Goal: Task Accomplishment & Management: Manage account settings

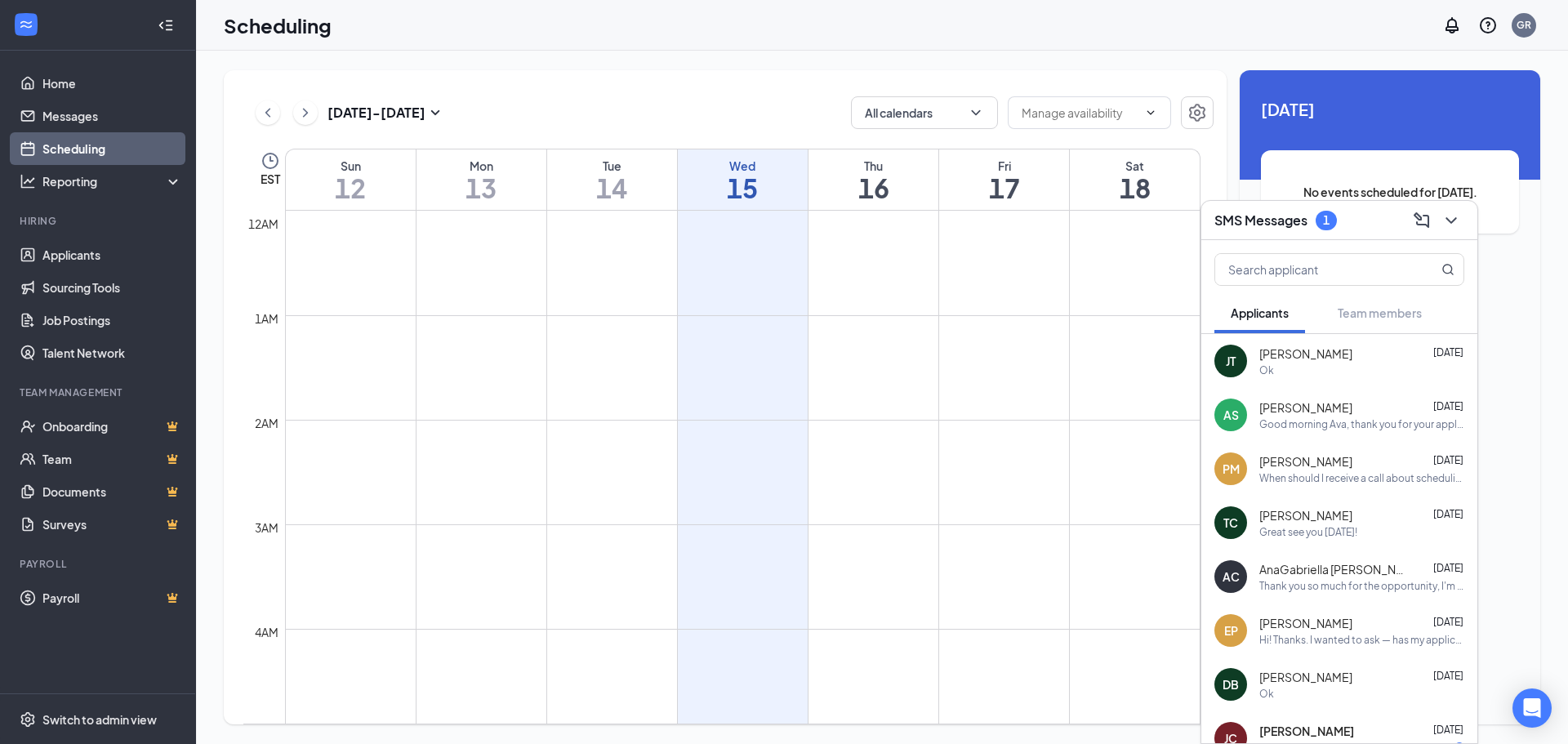
scroll to position [802, 0]
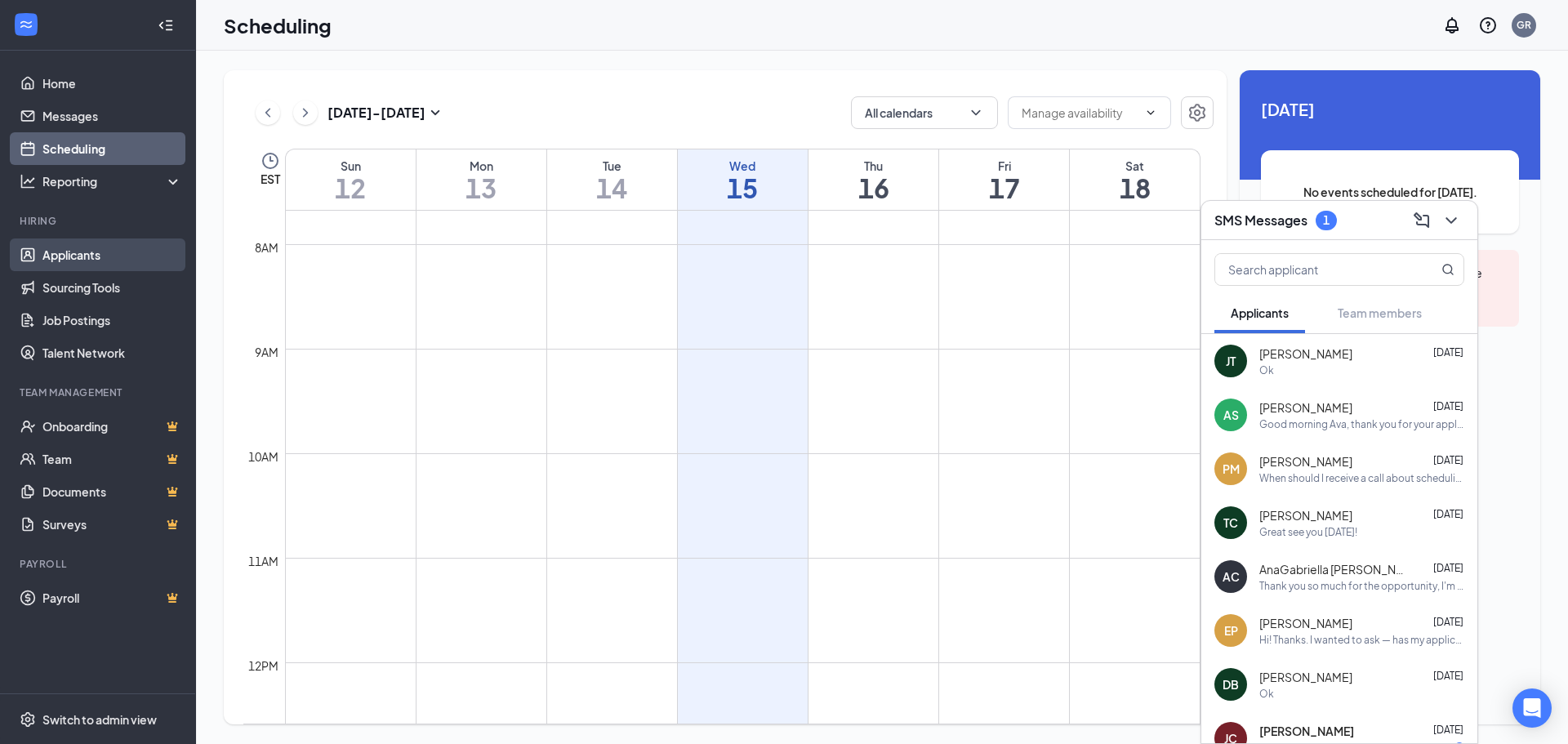
click at [80, 248] on link "Applicants" at bounding box center [112, 255] width 140 height 33
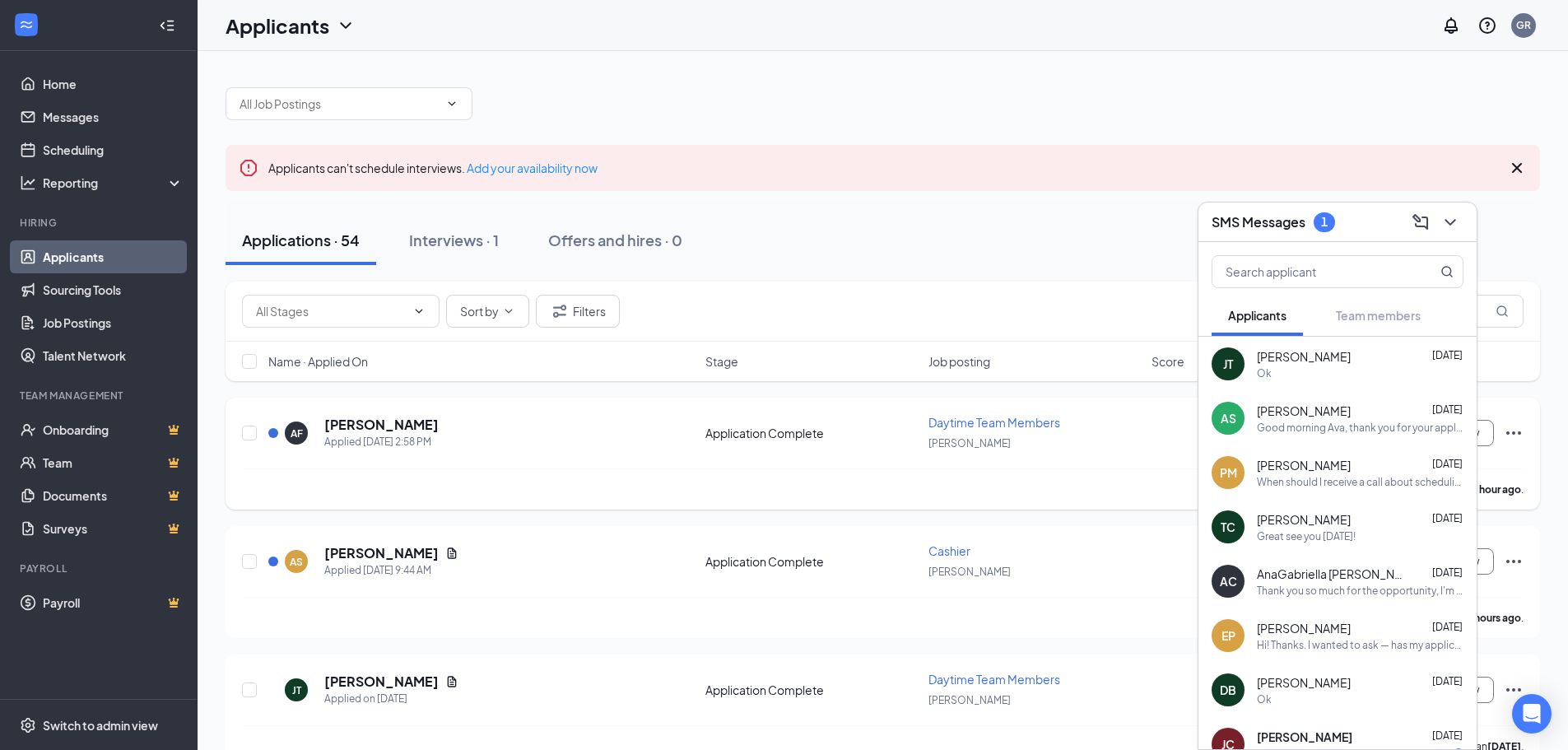
click at [364, 424] on h5 "[PERSON_NAME]" at bounding box center [381, 425] width 114 height 18
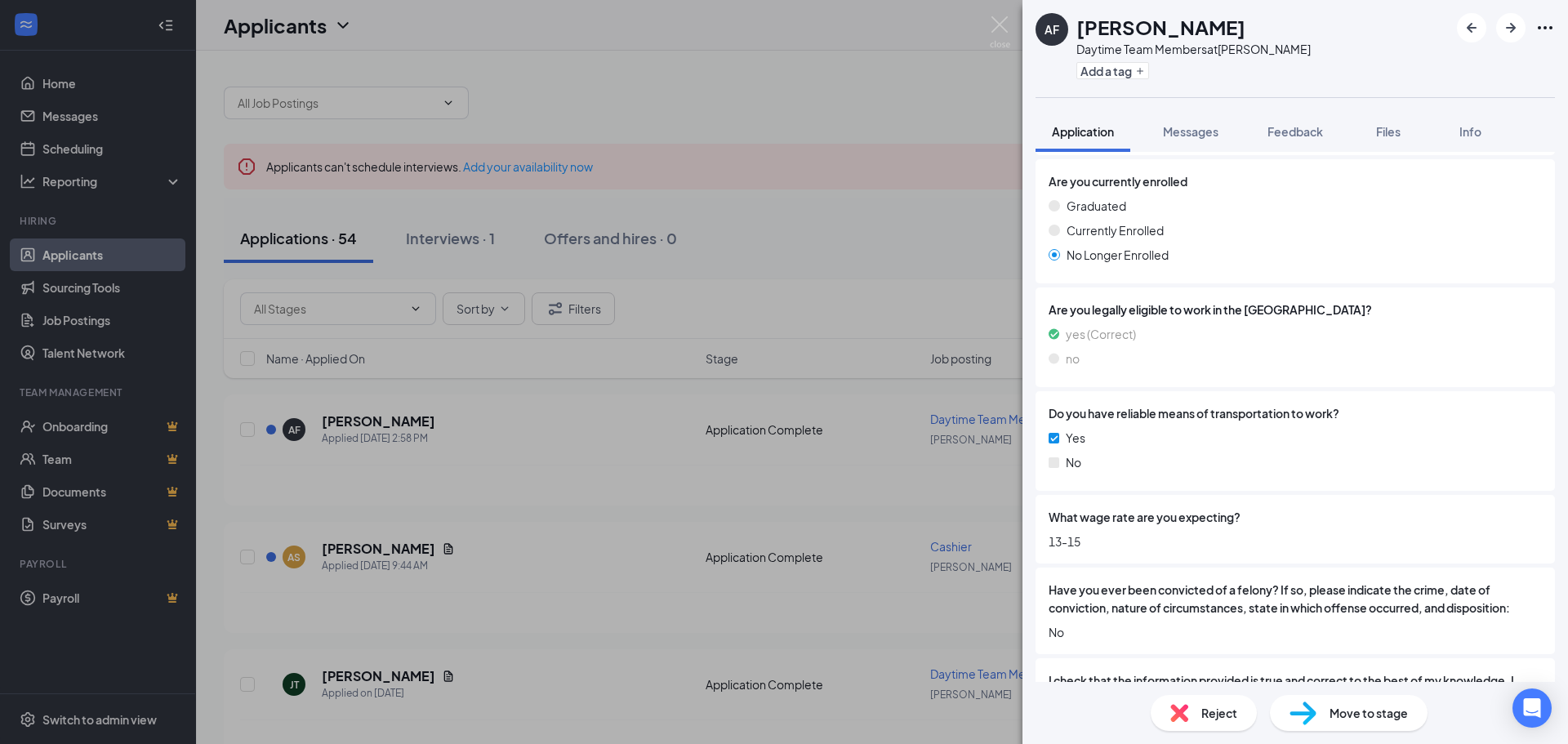
scroll to position [1472, 0]
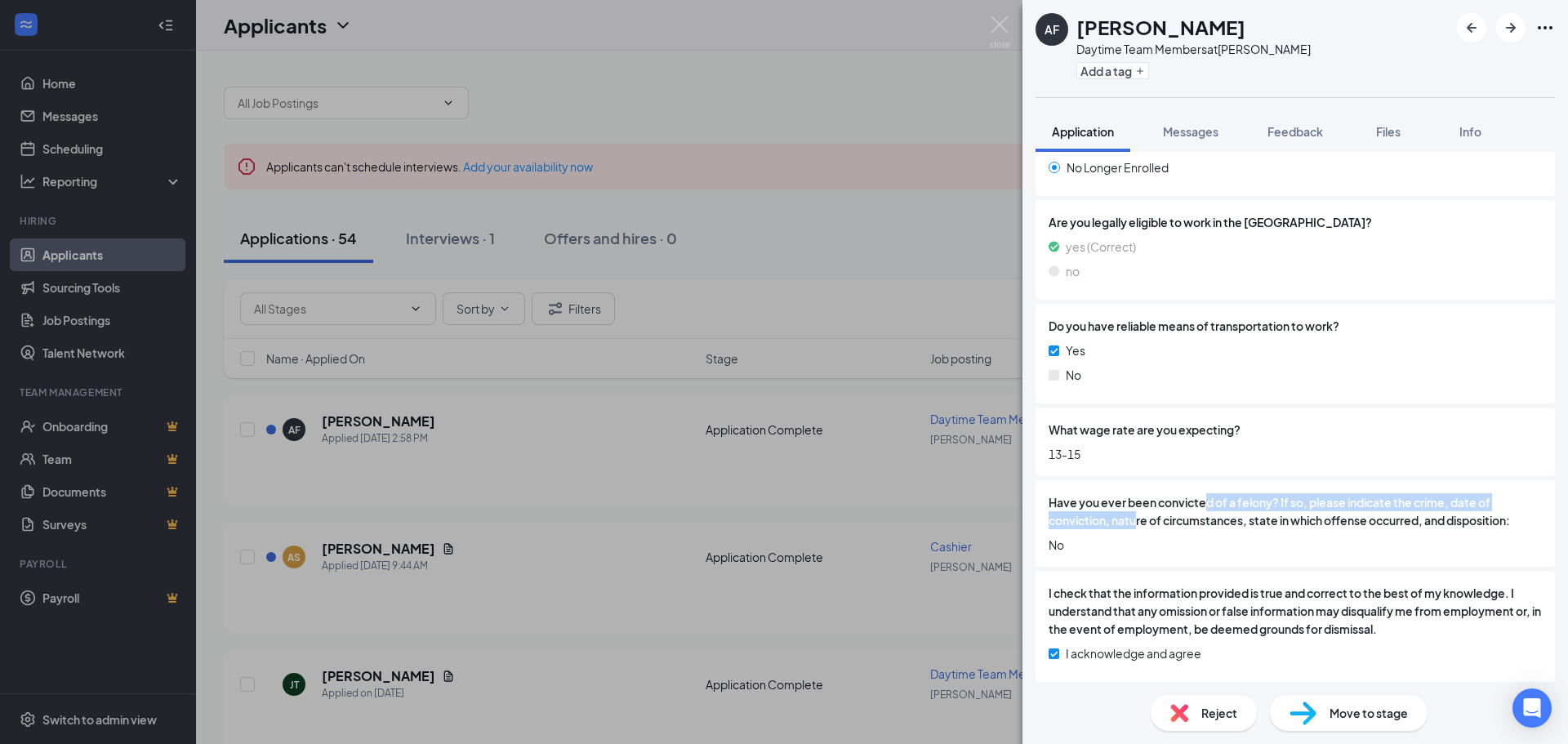
drag, startPoint x: 1144, startPoint y: 513, endPoint x: 1304, endPoint y: 520, distance: 160.2
click at [1271, 515] on span "Have you ever been convicted of a felony? If so, please indicate the crime, dat…" at bounding box center [1295, 510] width 493 height 36
click at [1304, 520] on span "Have you ever been convicted of a felony? If so, please indicate the crime, dat…" at bounding box center [1295, 510] width 493 height 36
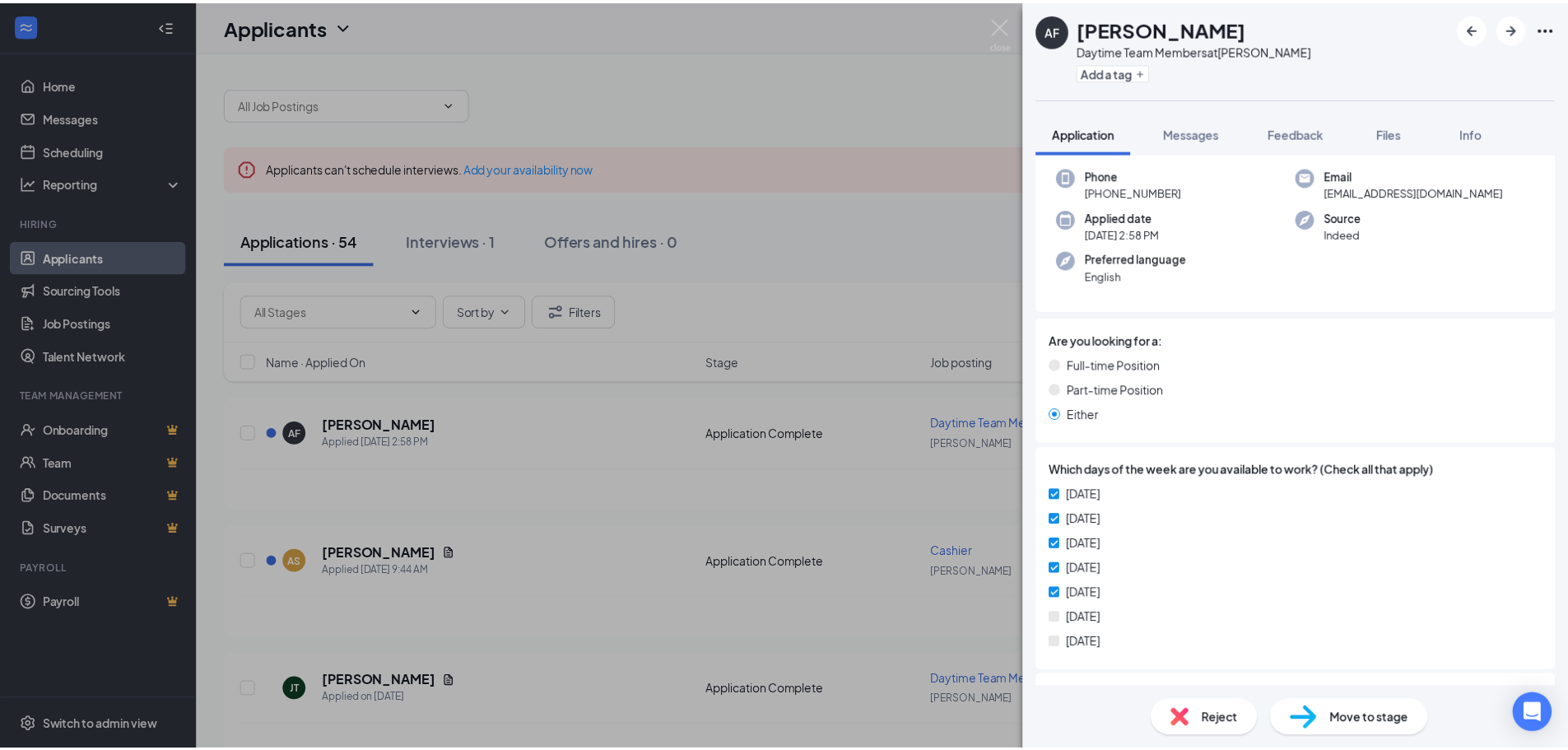
scroll to position [0, 0]
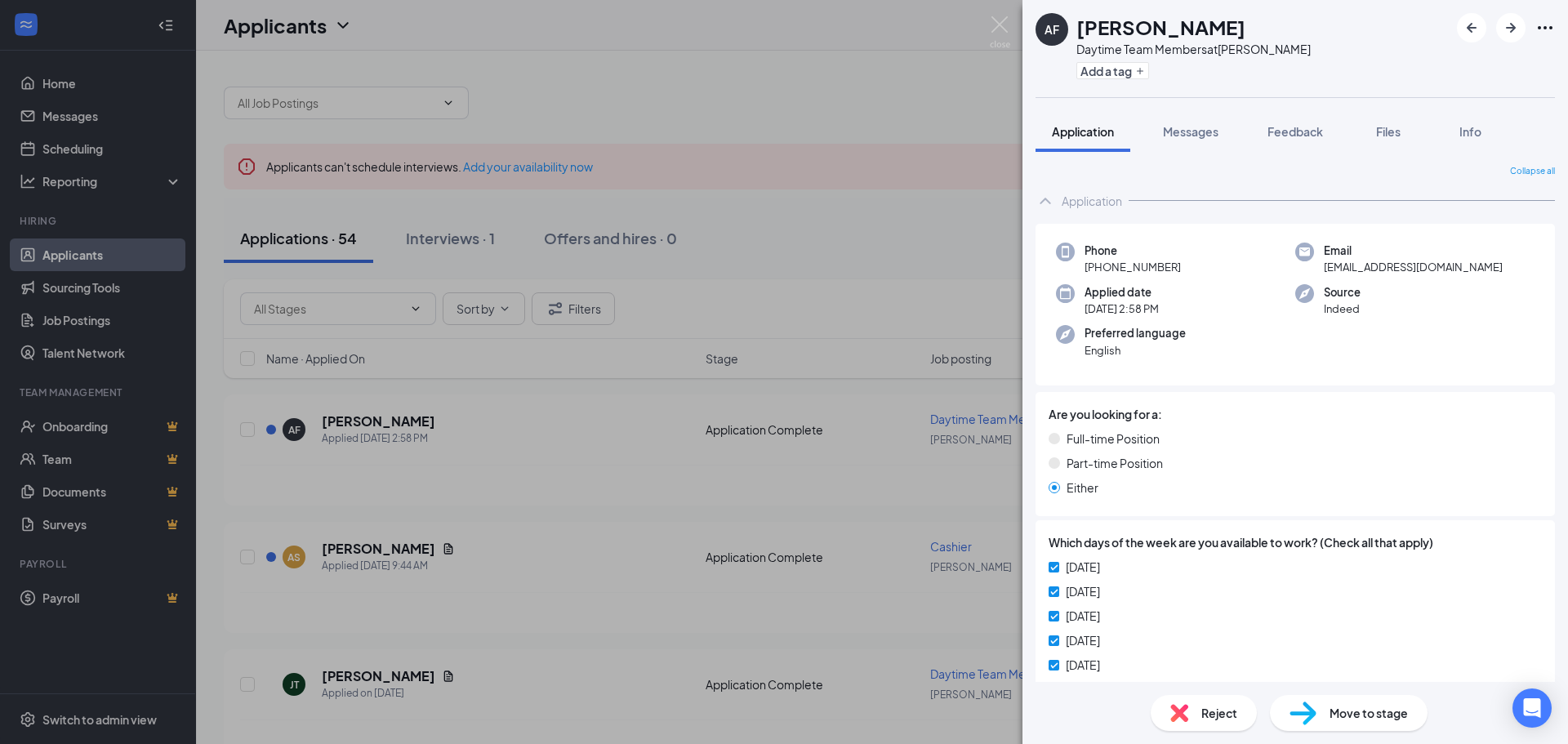
click at [937, 306] on div "AF [PERSON_NAME] Daytime Team Members at Fuquay Varina Add a tag Application Me…" at bounding box center [784, 372] width 1568 height 744
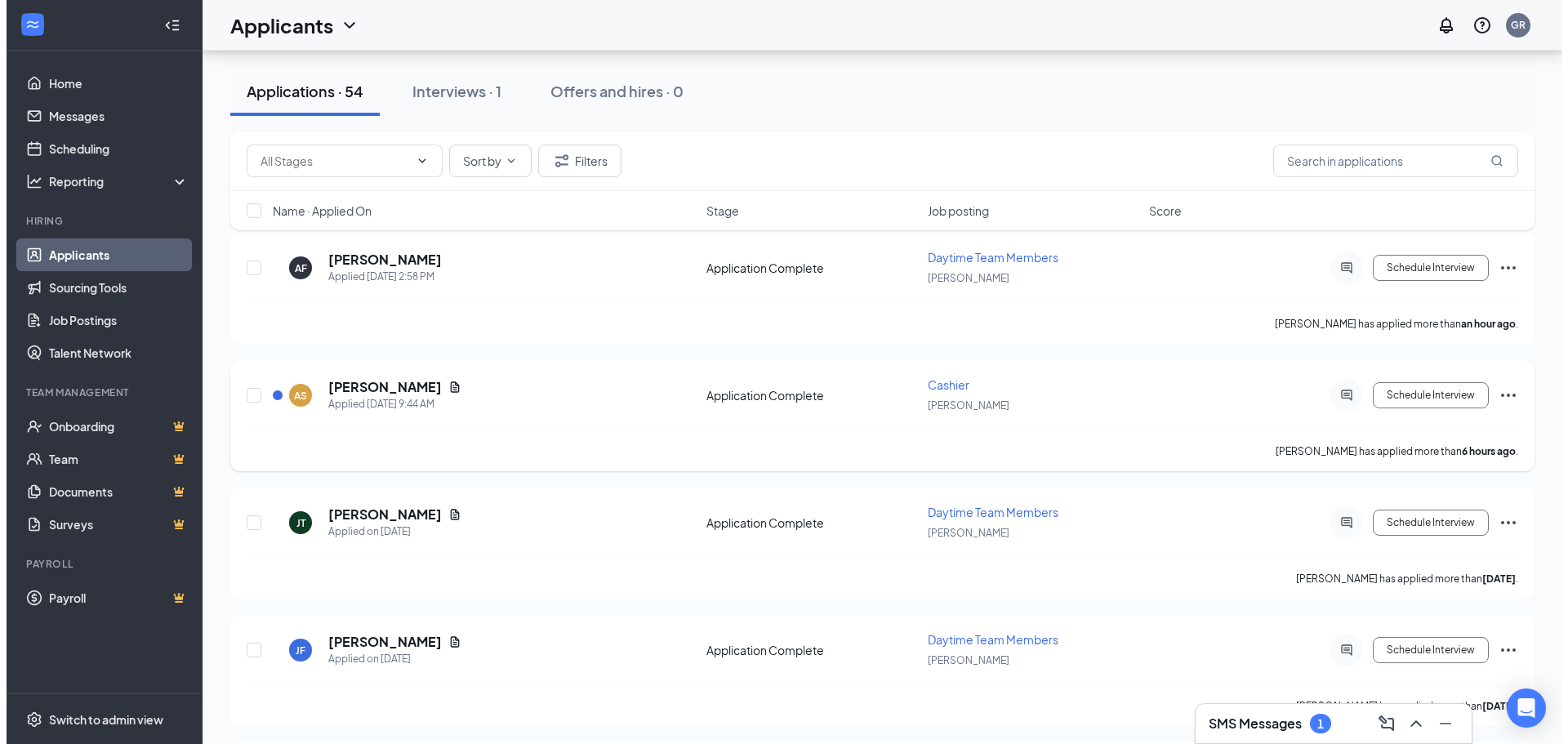
scroll to position [163, 0]
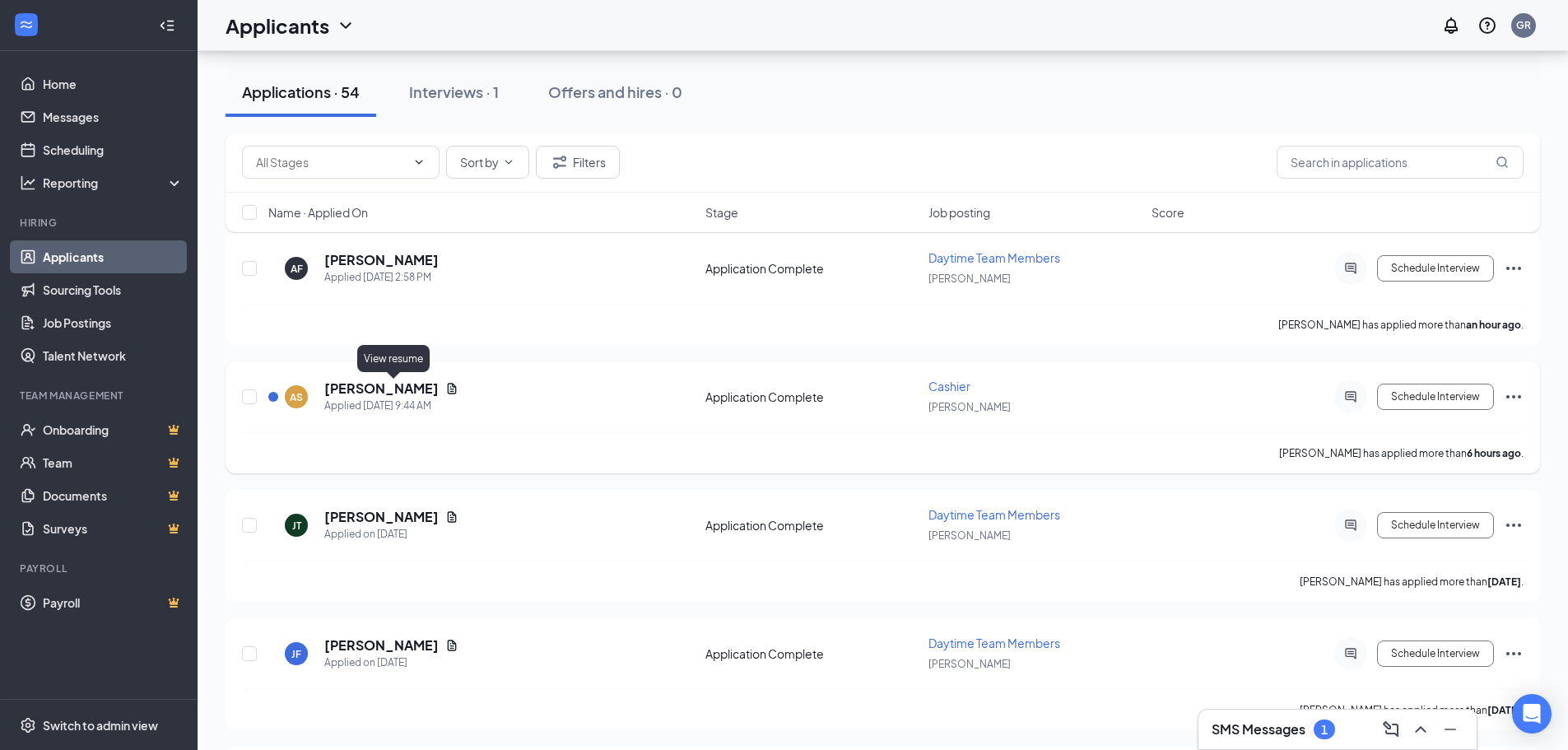
click at [368, 384] on h5 "[PERSON_NAME]" at bounding box center [381, 388] width 114 height 18
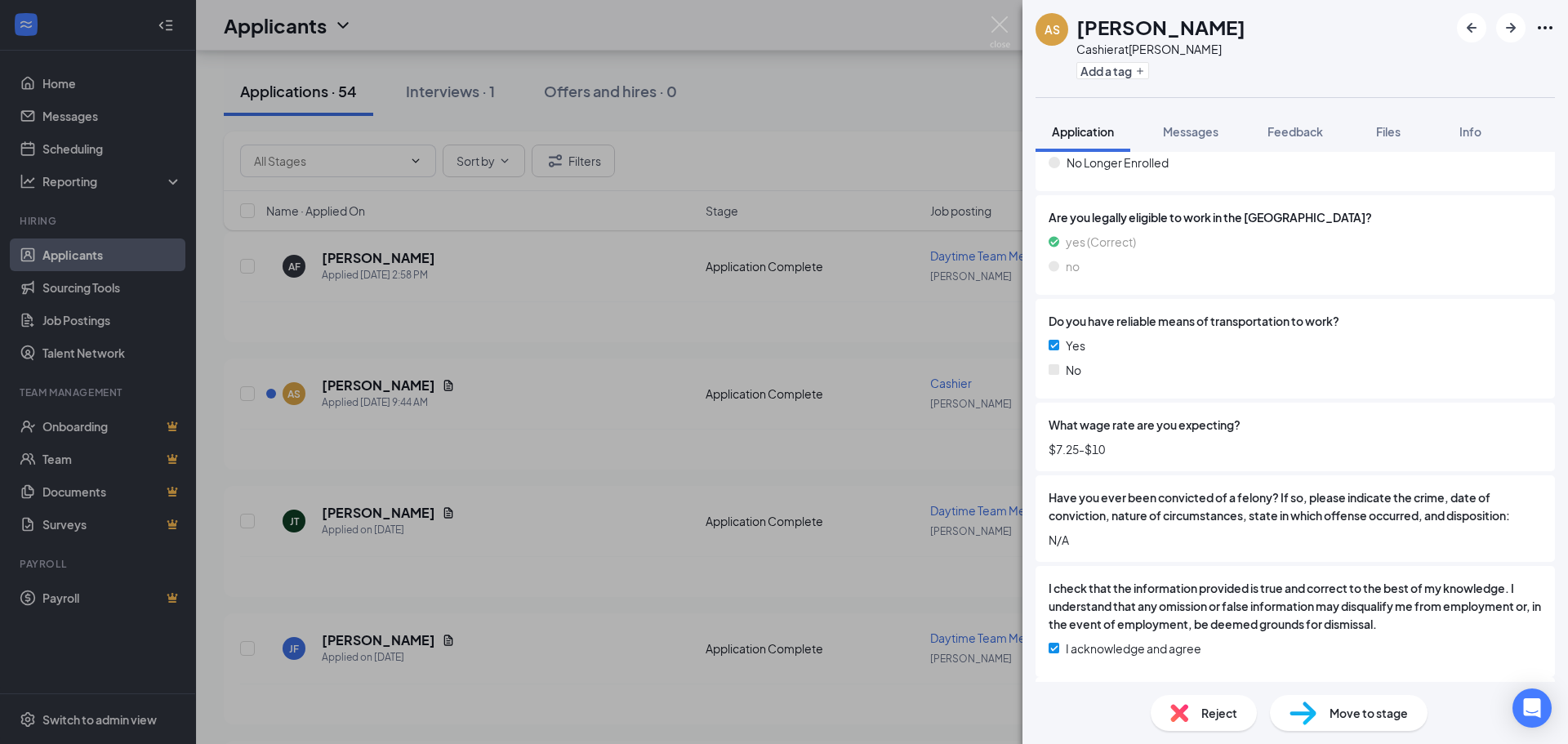
scroll to position [1536, 0]
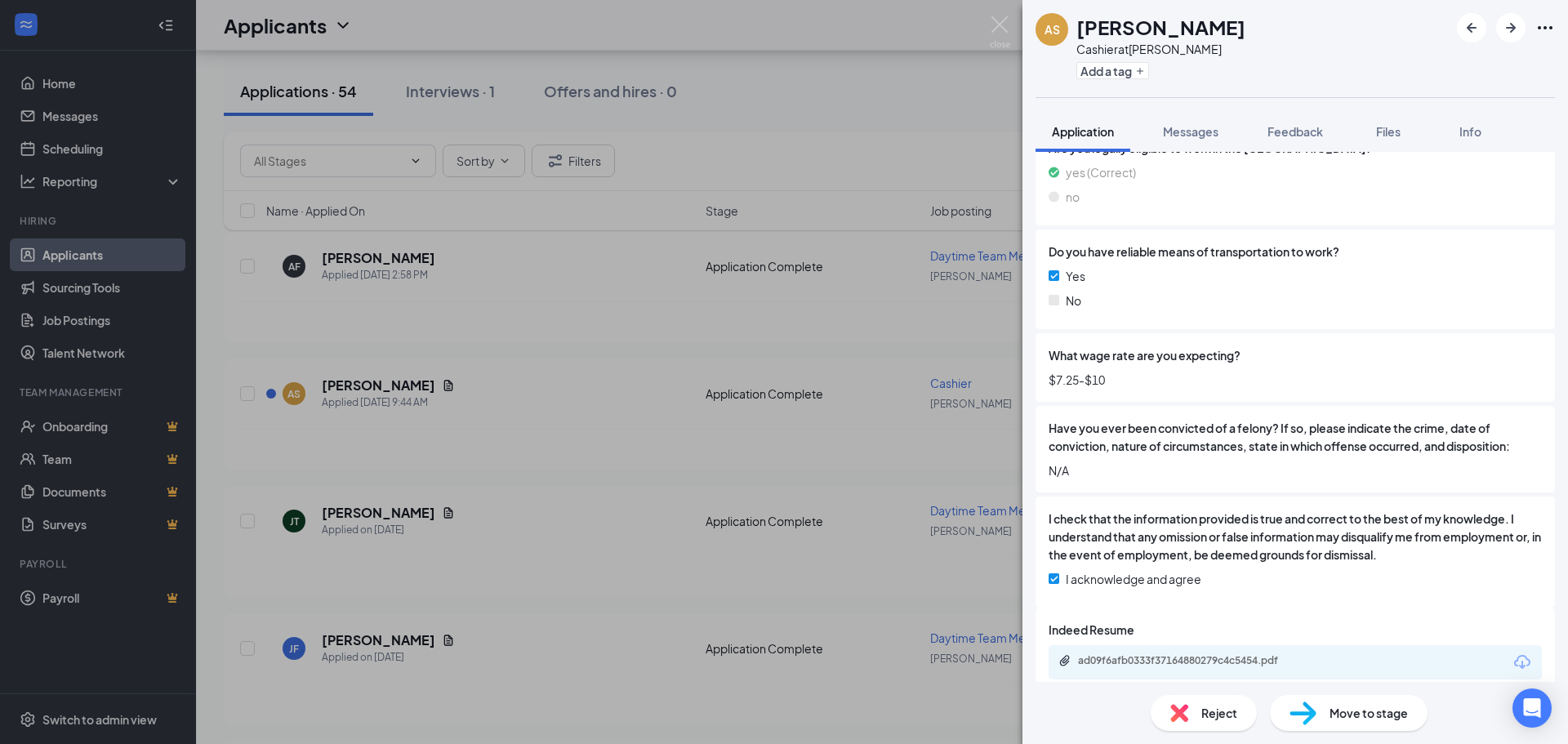
click at [604, 371] on div "AS [PERSON_NAME] at [PERSON_NAME] Add a tag Application Messages Feedback Files…" at bounding box center [784, 372] width 1568 height 744
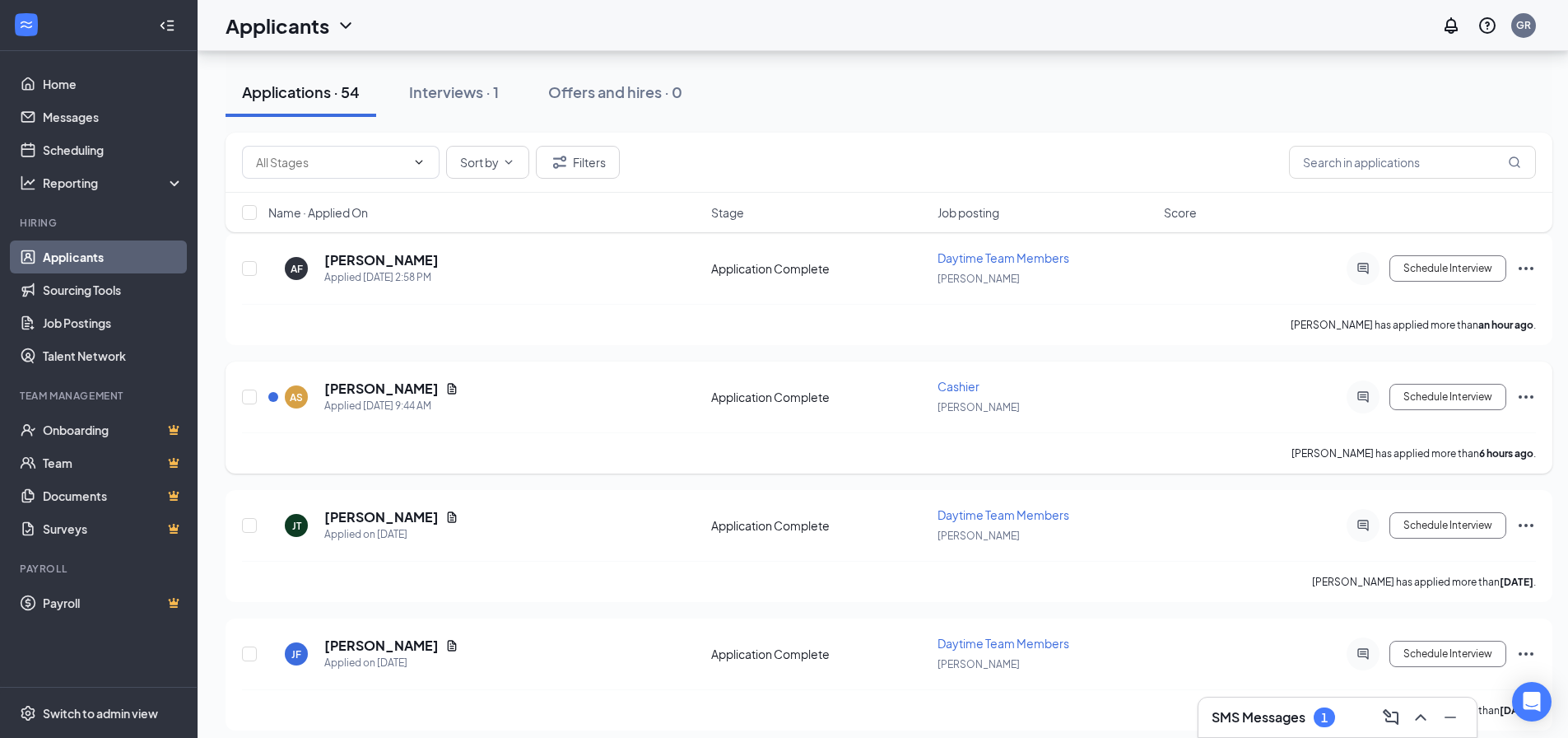
click at [389, 381] on div "[PERSON_NAME]" at bounding box center [391, 388] width 134 height 18
click at [445, 387] on icon "Document" at bounding box center [452, 388] width 13 height 13
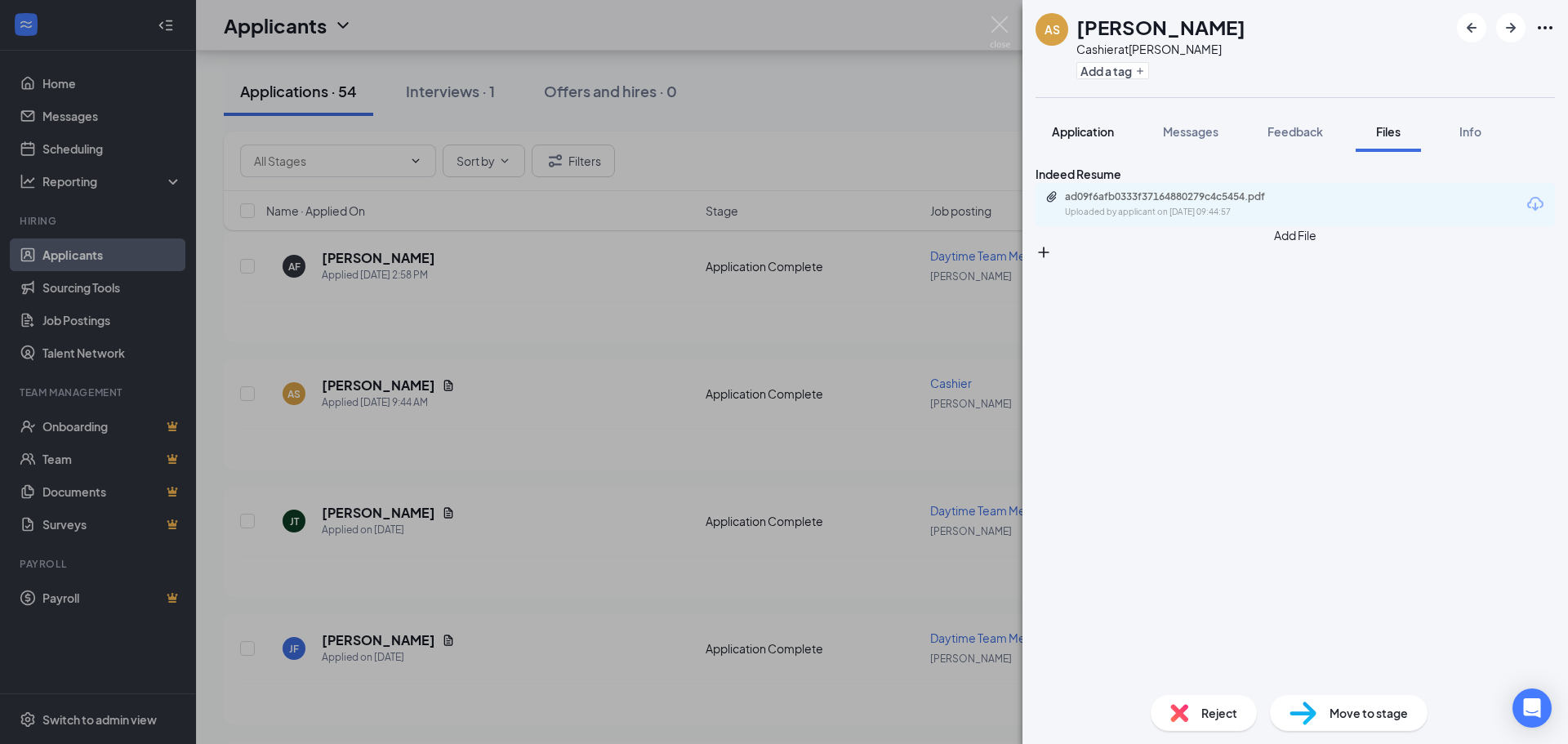
click at [1056, 116] on button "Application" at bounding box center [1082, 131] width 95 height 41
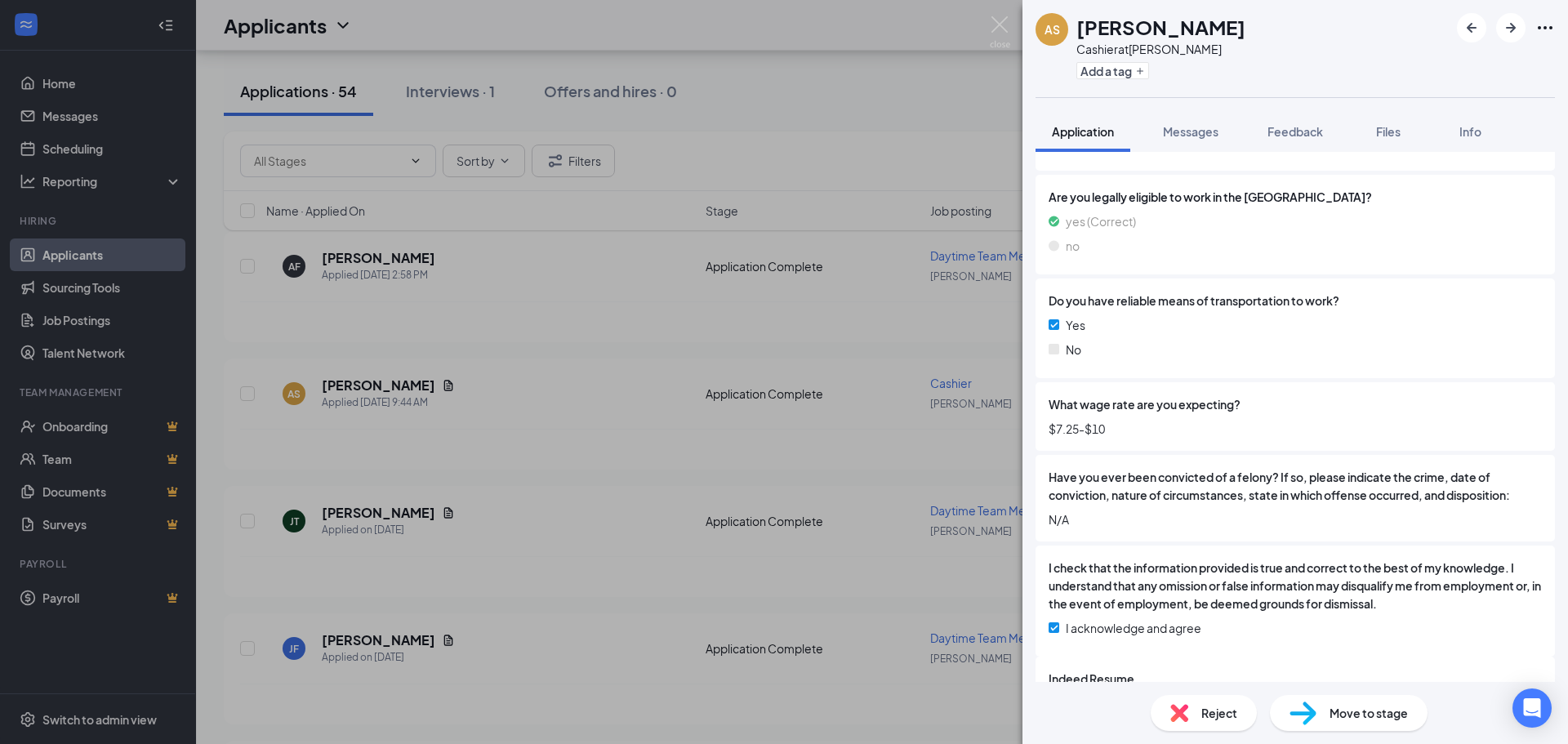
scroll to position [1536, 0]
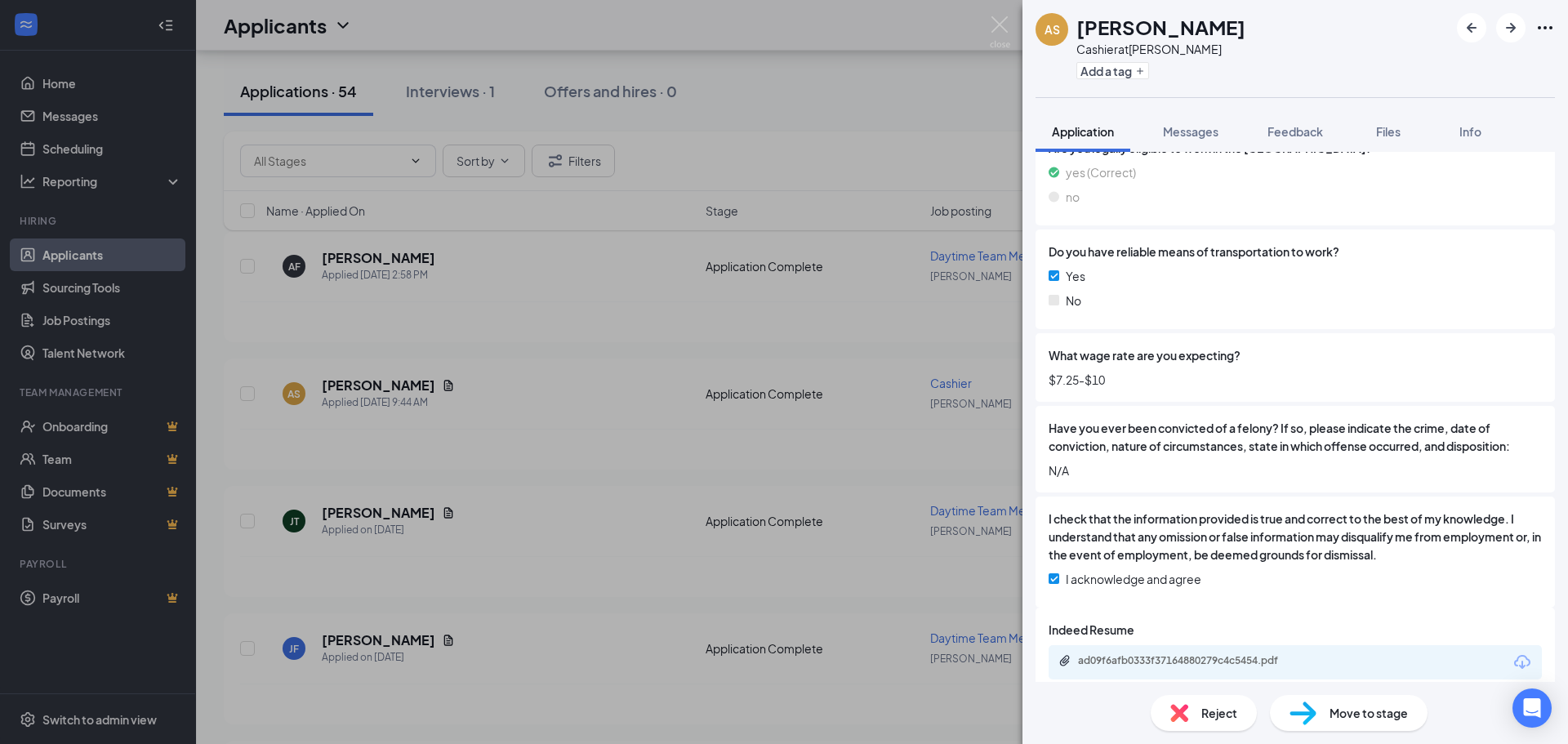
click at [802, 352] on div "AS [PERSON_NAME] at [PERSON_NAME] Add a tag Application Messages Feedback Files…" at bounding box center [784, 372] width 1568 height 744
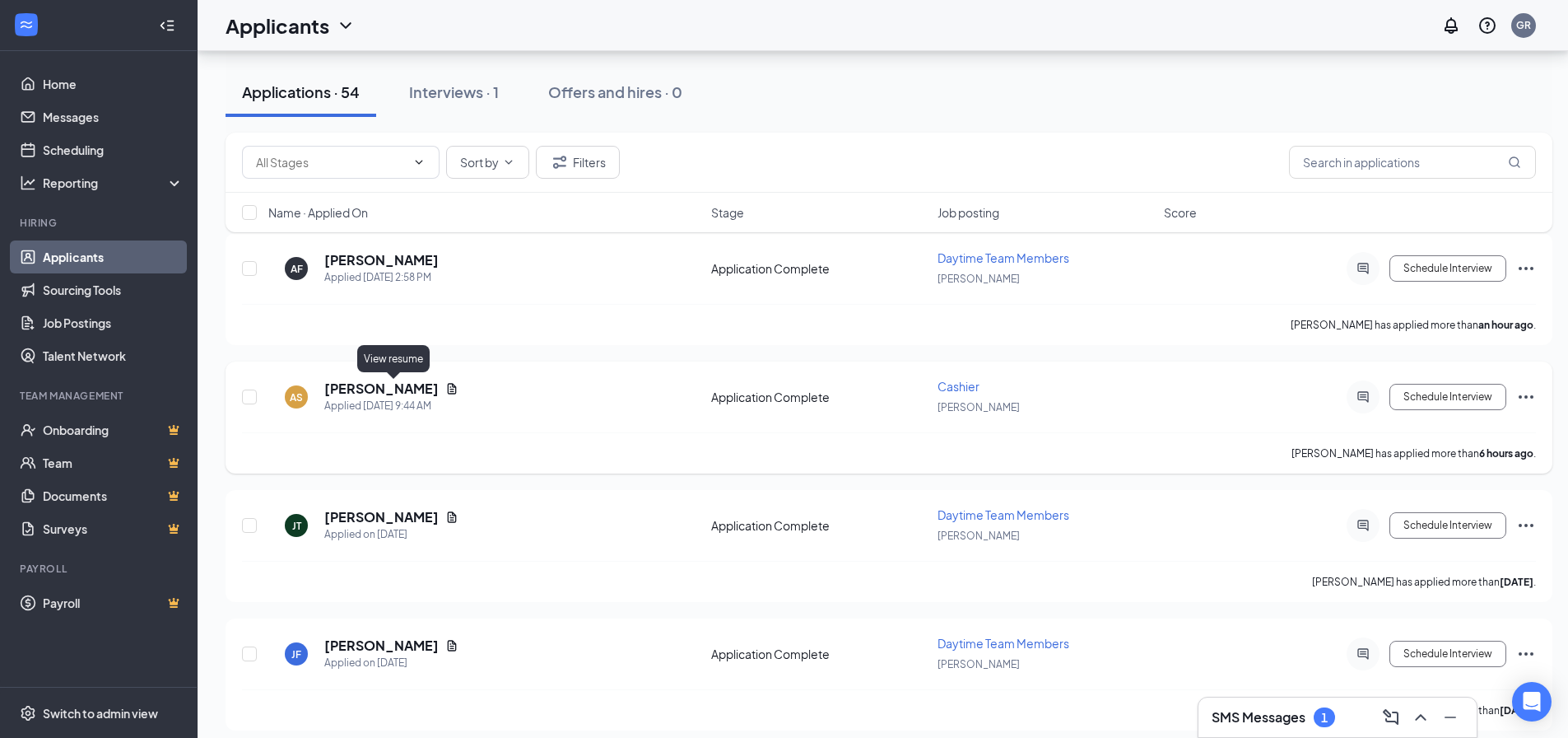
click at [445, 386] on icon "Document" at bounding box center [452, 388] width 13 height 13
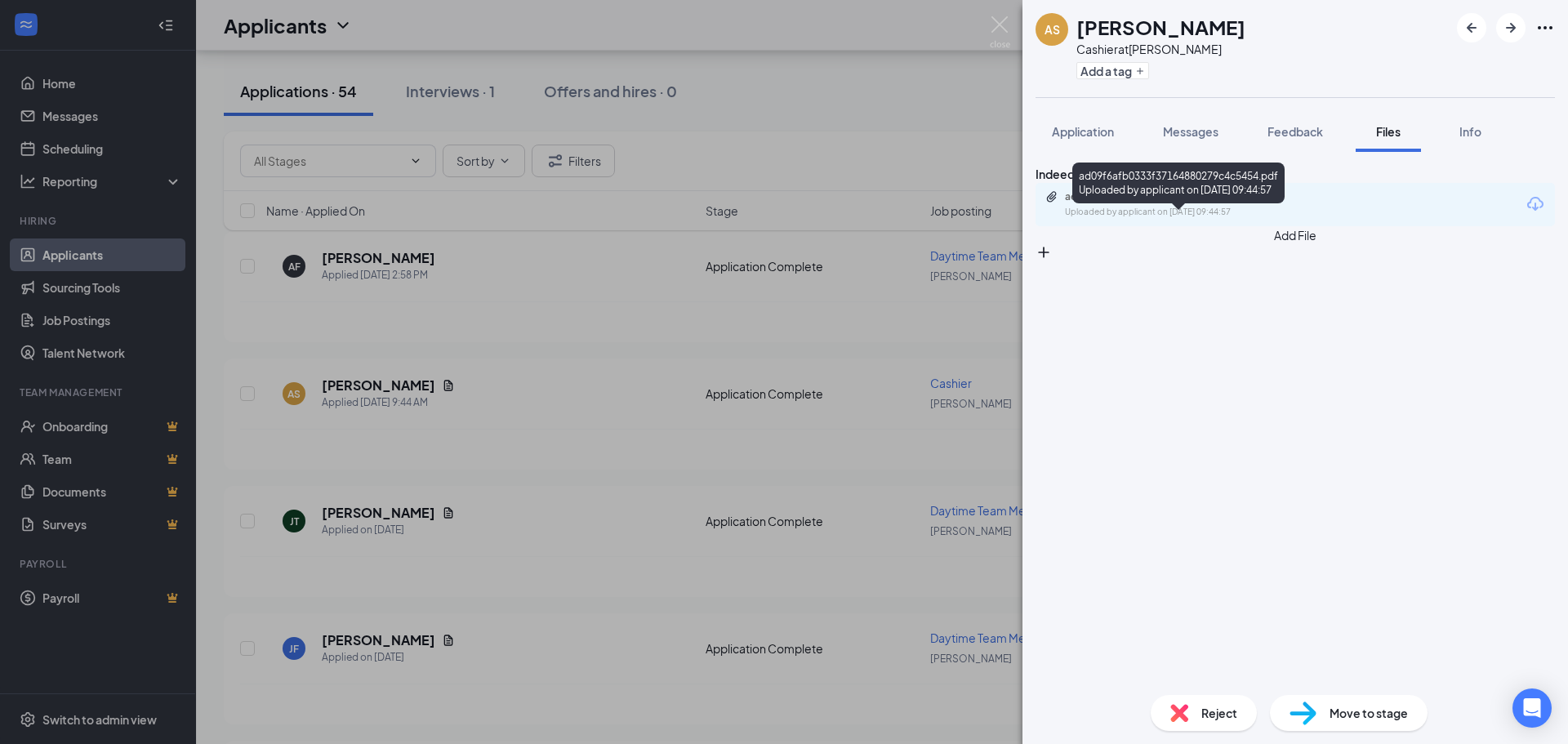
click at [1166, 204] on div "ad09f6afb0333f37164880279c4c5454.pdf" at bounding box center [1178, 196] width 228 height 13
click at [1063, 126] on span "Application" at bounding box center [1082, 131] width 62 height 15
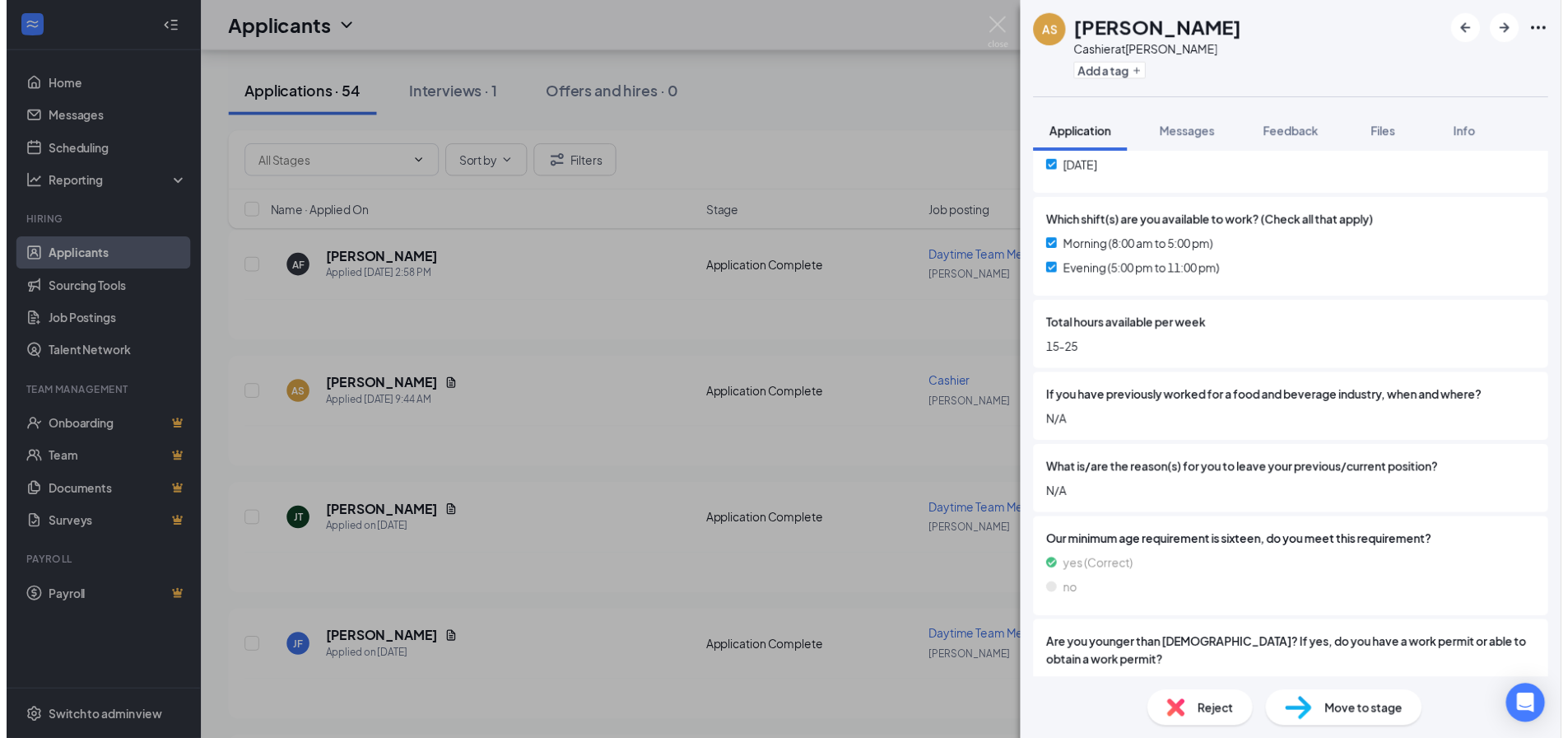
scroll to position [741, 0]
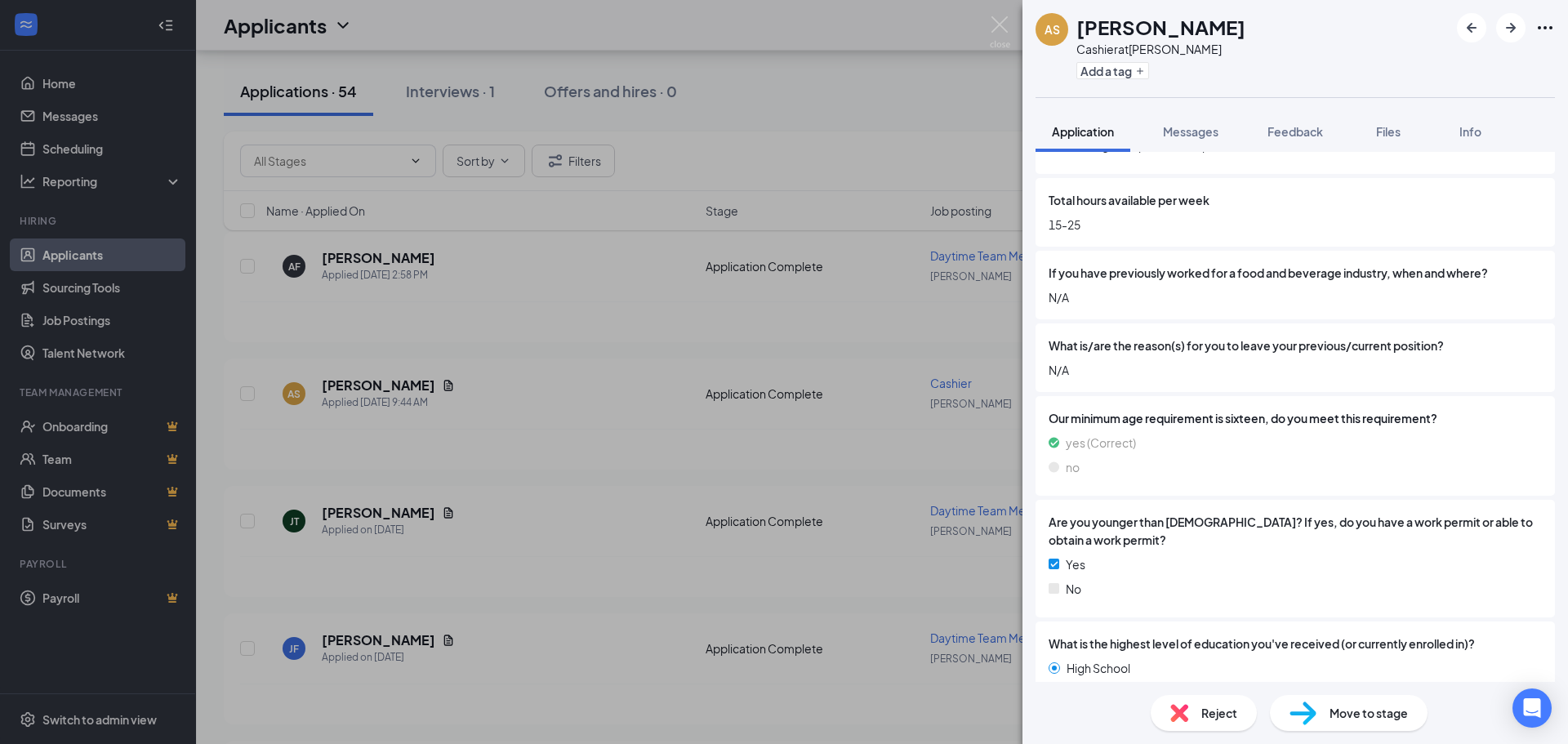
click at [766, 288] on div "AS [PERSON_NAME] at [PERSON_NAME] Add a tag Application Messages Feedback Files…" at bounding box center [784, 372] width 1568 height 744
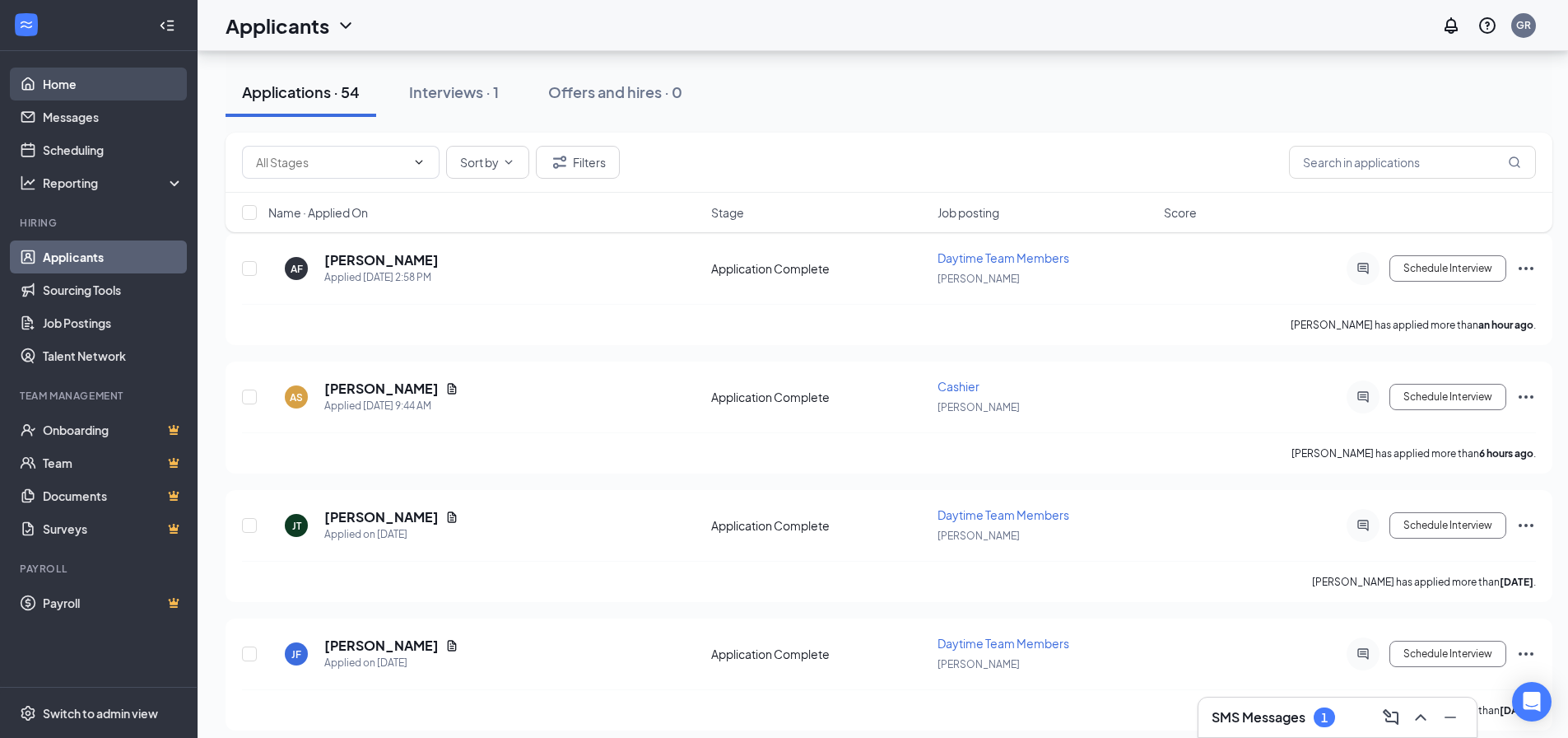
click at [81, 92] on link "Home" at bounding box center [113, 84] width 141 height 33
